Goal: Transaction & Acquisition: Purchase product/service

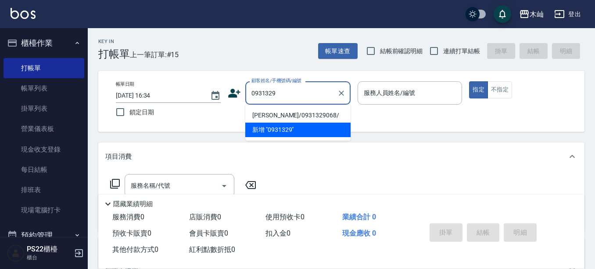
scroll to position [44, 0]
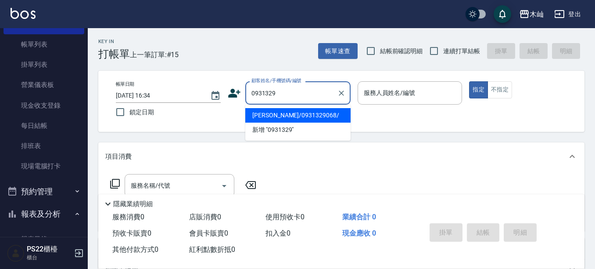
click at [290, 113] on li "[PERSON_NAME]/0931329068/" at bounding box center [297, 115] width 105 height 14
type input "[PERSON_NAME]/0931329068/"
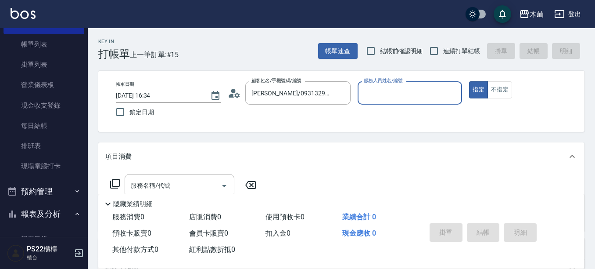
click at [397, 94] on input "服務人員姓名/編號" at bounding box center [410, 92] width 97 height 15
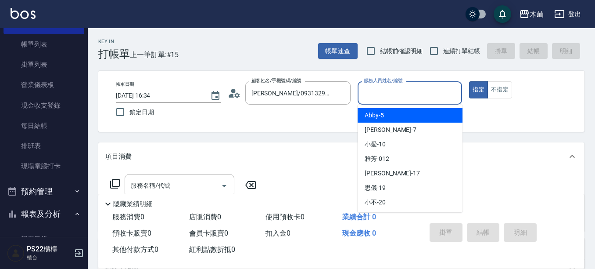
click at [381, 117] on span "Abby -5" at bounding box center [374, 115] width 19 height 9
type input "Abby-5"
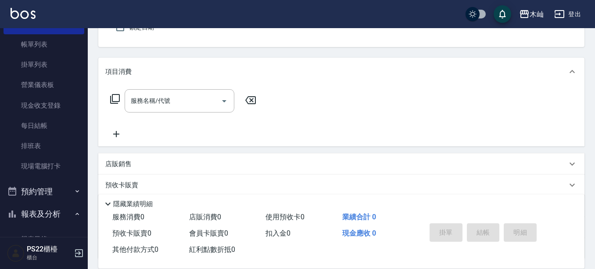
scroll to position [88, 0]
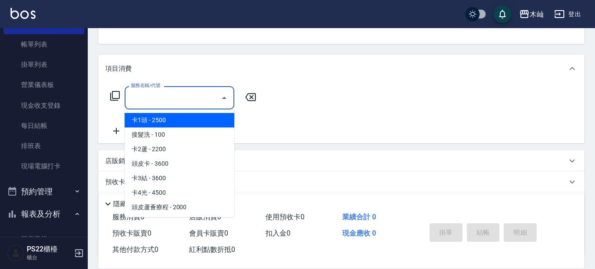
click at [174, 95] on input "服務名稱/代號" at bounding box center [173, 97] width 89 height 15
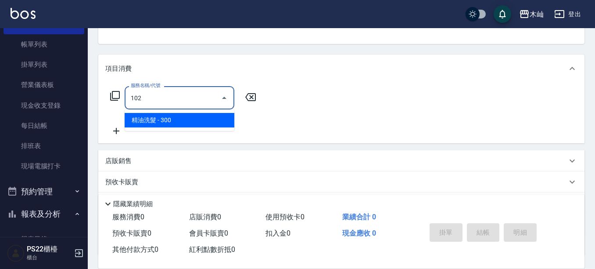
type input "精油洗髮(102)"
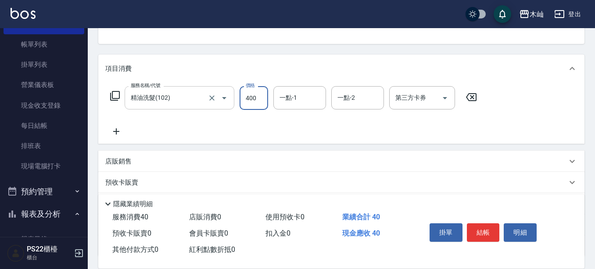
type input "400"
click at [483, 234] on button "結帳" at bounding box center [483, 232] width 33 height 18
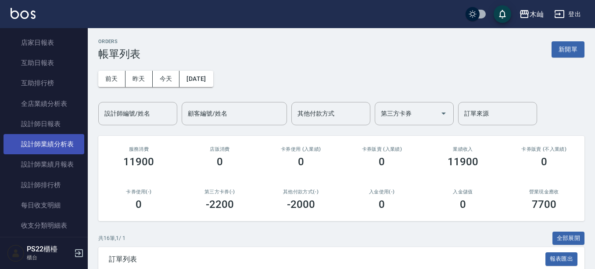
scroll to position [263, 0]
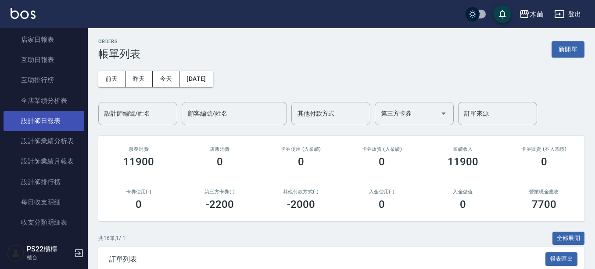
click at [58, 124] on link "設計師日報表" at bounding box center [44, 121] width 81 height 20
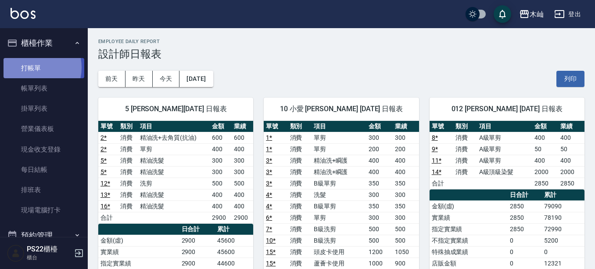
click at [29, 67] on link "打帳單" at bounding box center [44, 68] width 81 height 20
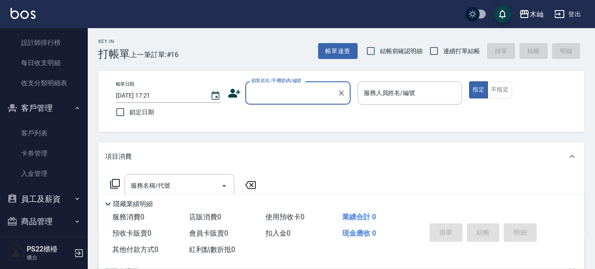
scroll to position [432, 0]
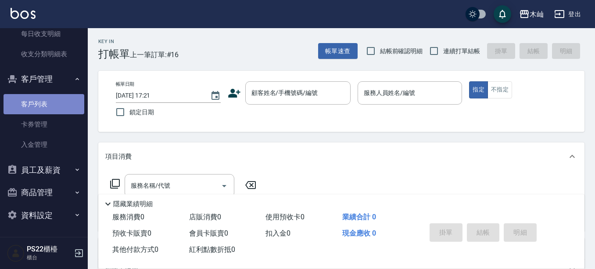
click at [51, 108] on link "客戶列表" at bounding box center [44, 104] width 81 height 20
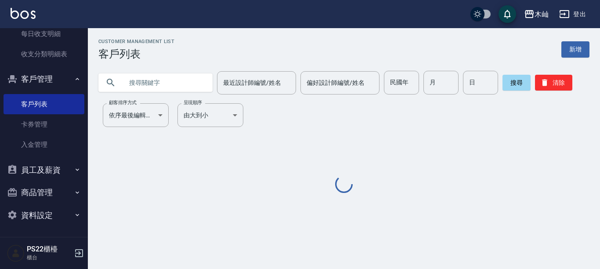
click at [135, 76] on input "text" at bounding box center [164, 83] width 83 height 24
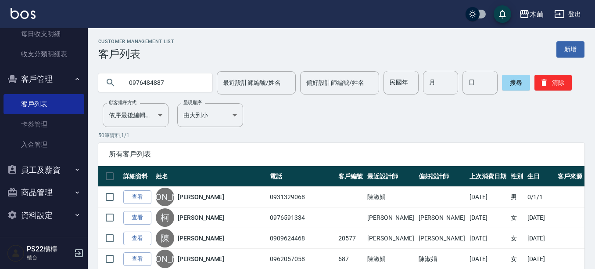
type input "0976484887"
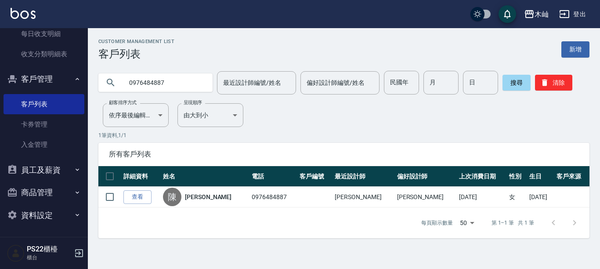
click at [137, 80] on input "0976484887" at bounding box center [164, 83] width 83 height 24
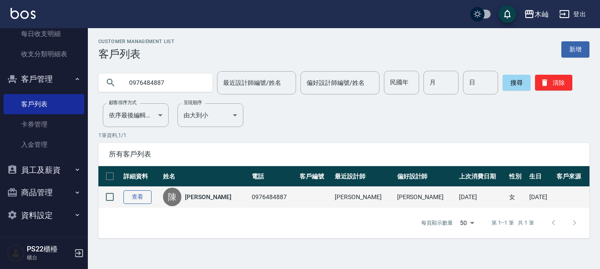
click at [142, 197] on link "查看" at bounding box center [137, 197] width 28 height 14
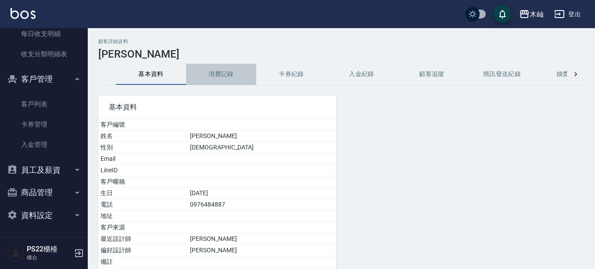
click at [210, 72] on button "消費記錄" at bounding box center [221, 74] width 70 height 21
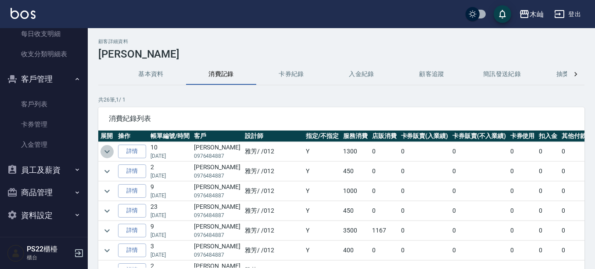
click at [110, 153] on icon "expand row" at bounding box center [107, 151] width 11 height 11
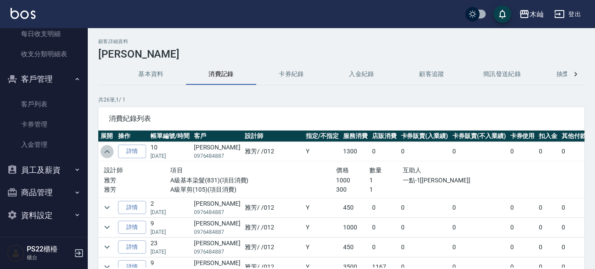
click at [110, 153] on icon "expand row" at bounding box center [107, 151] width 11 height 11
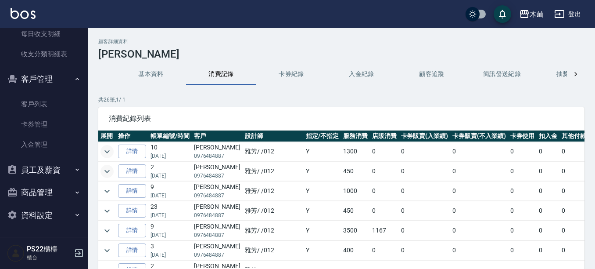
click at [110, 173] on icon "expand row" at bounding box center [107, 171] width 11 height 11
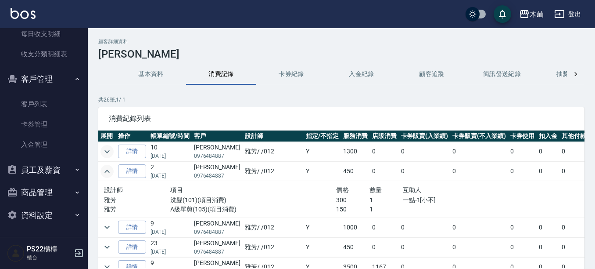
click at [110, 173] on icon "expand row" at bounding box center [107, 171] width 11 height 11
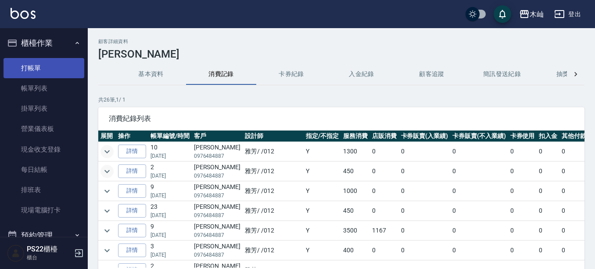
click at [33, 63] on link "打帳單" at bounding box center [44, 68] width 81 height 20
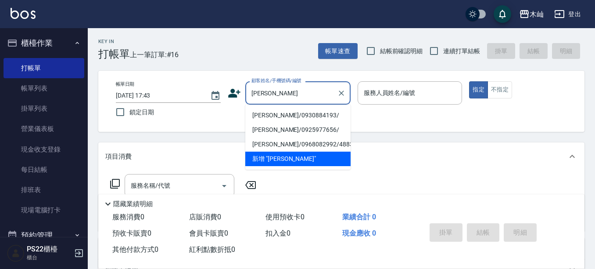
click at [284, 114] on li "[PERSON_NAME]/0930884193/" at bounding box center [297, 115] width 105 height 14
type input "[PERSON_NAME]/0930884193/"
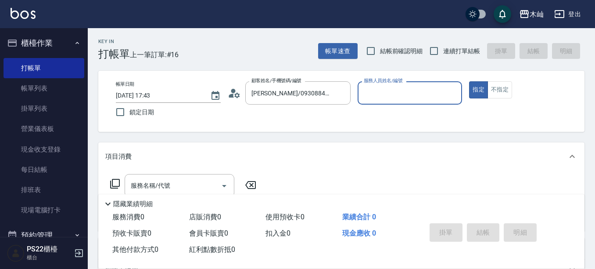
type input "雅芳-012"
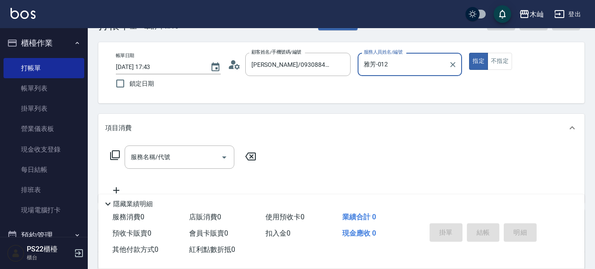
scroll to position [44, 0]
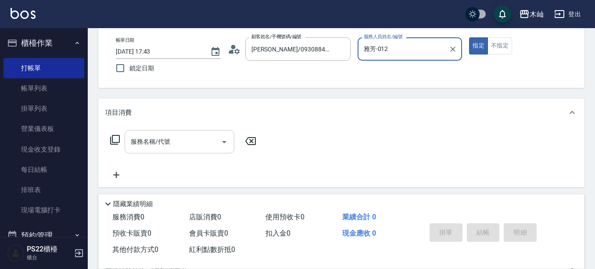
click at [199, 139] on input "服務名稱/代號" at bounding box center [173, 141] width 89 height 15
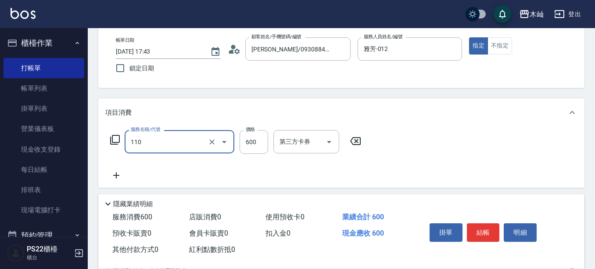
type input "精油洗+去角質(抗油)(110)"
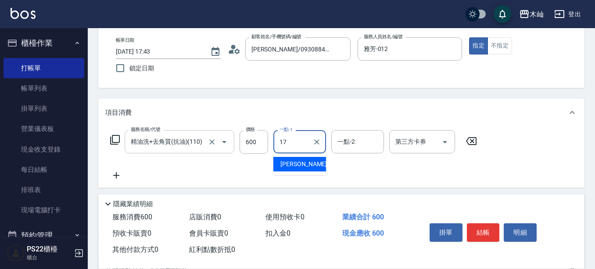
type input "[PERSON_NAME]-17"
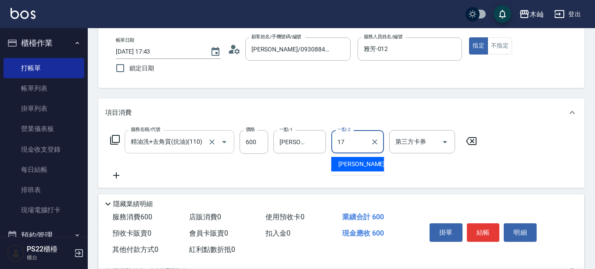
type input "[PERSON_NAME]-17"
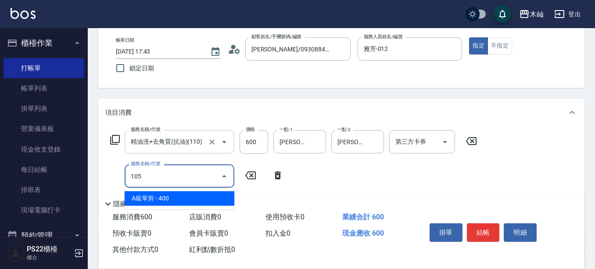
type input "A級單剪(105)"
